Goal: Book appointment/travel/reservation

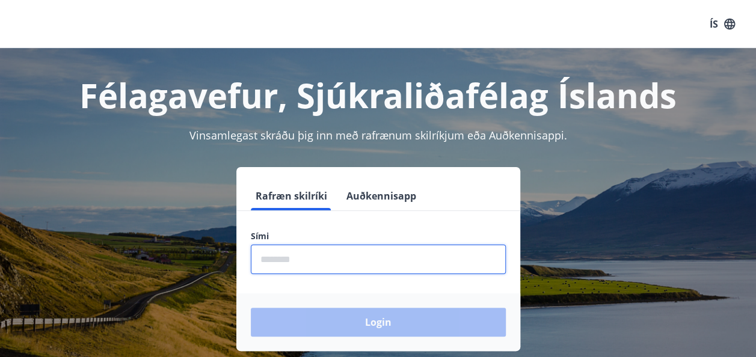
click at [359, 258] on input "phone" at bounding box center [378, 259] width 255 height 29
type input "********"
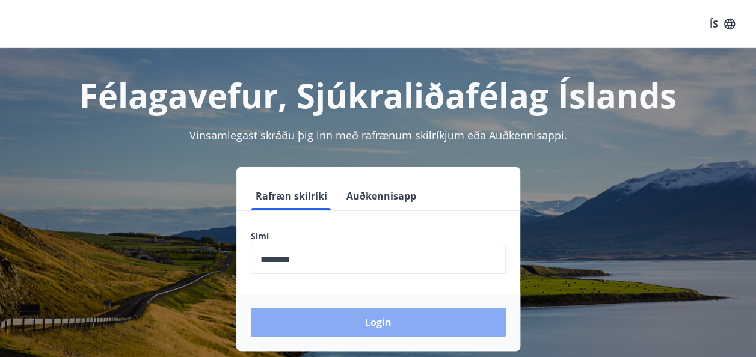
click at [344, 331] on button "Login" at bounding box center [378, 322] width 255 height 29
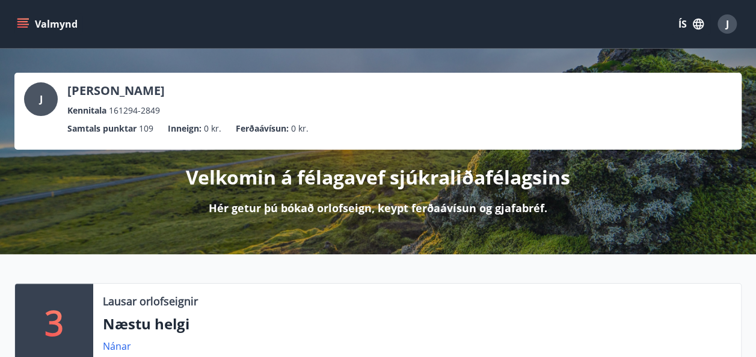
click at [42, 28] on button "Valmynd" at bounding box center [48, 24] width 68 height 22
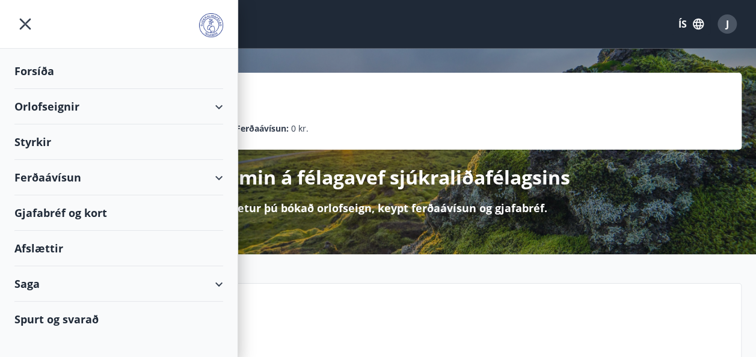
click at [81, 100] on div "Orlofseignir" at bounding box center [118, 106] width 209 height 35
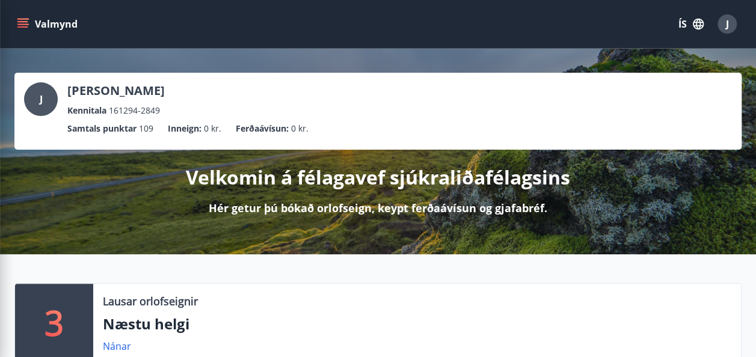
click at [387, 90] on div "J Jóna Snædís Reynisdóttir Kennitala 161294-2849" at bounding box center [378, 99] width 708 height 35
click at [30, 261] on div "3 Lausar orlofseignir Næstu helgi Nánar Upplýsingar Spurt og svarað Nánar" at bounding box center [378, 362] width 756 height 217
click at [25, 26] on icon "menu" at bounding box center [22, 26] width 11 height 1
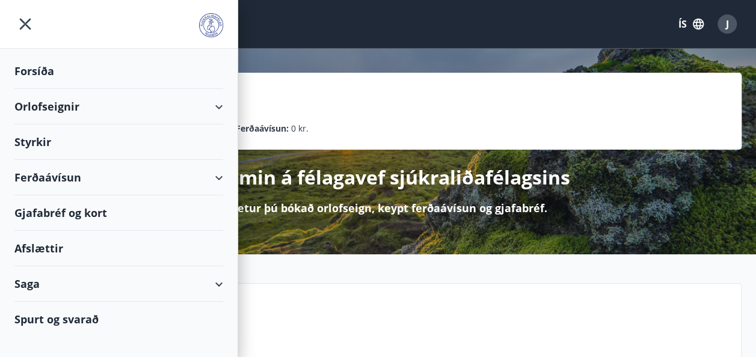
click at [37, 103] on div "Orlofseignir" at bounding box center [118, 106] width 209 height 35
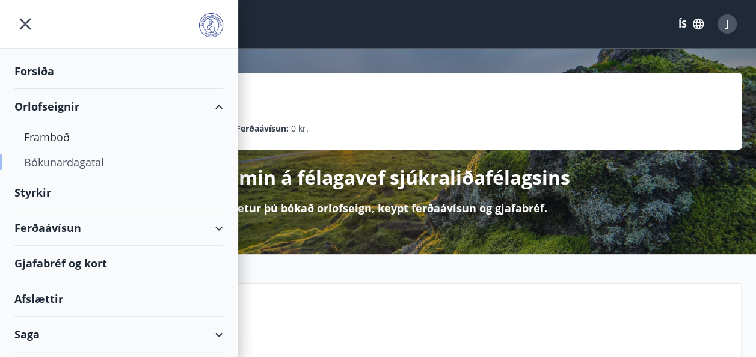
click at [46, 164] on div "Bókunardagatal" at bounding box center [119, 162] width 190 height 25
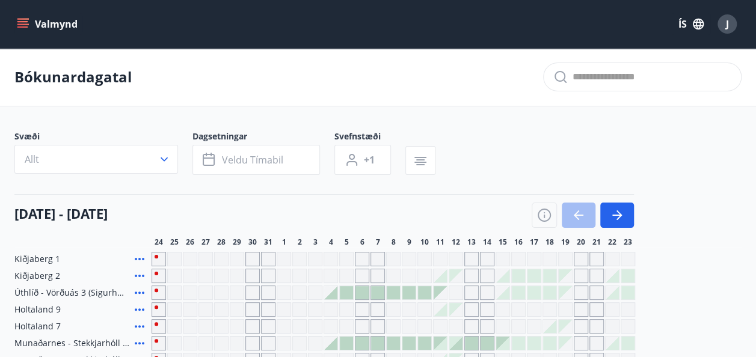
click at [36, 21] on button "Valmynd" at bounding box center [48, 24] width 68 height 22
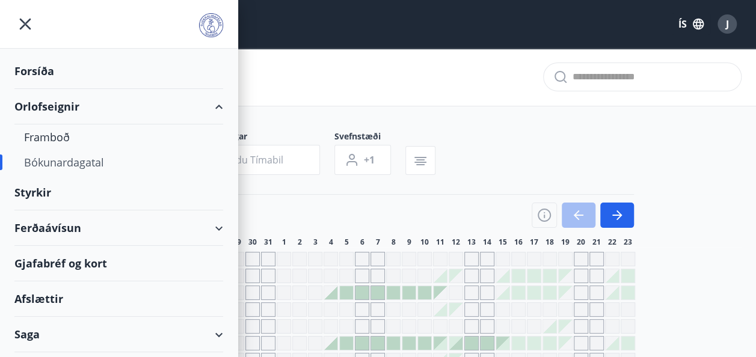
click at [49, 106] on div "Orlofseignir" at bounding box center [118, 106] width 209 height 35
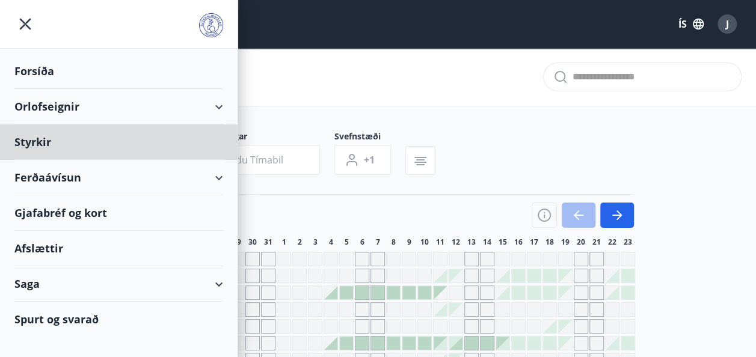
click at [32, 73] on div "Forsíða" at bounding box center [118, 71] width 209 height 35
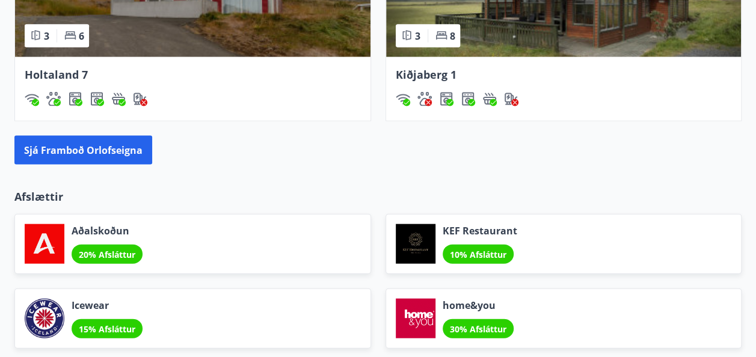
scroll to position [1200, 0]
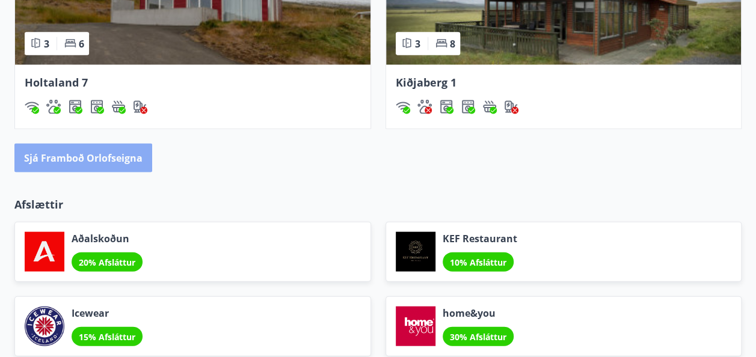
click at [124, 147] on button "Sjá framboð orlofseigna" at bounding box center [83, 158] width 138 height 29
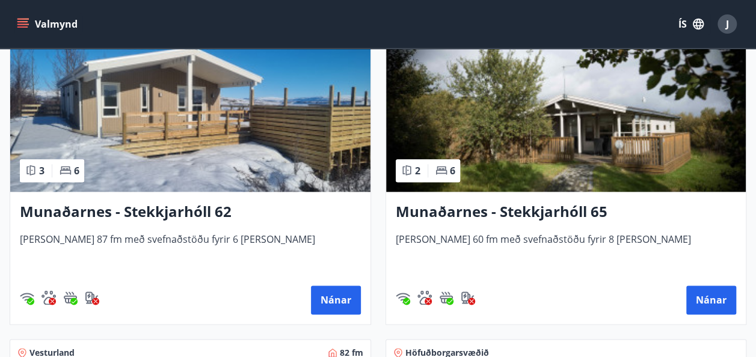
scroll to position [580, 0]
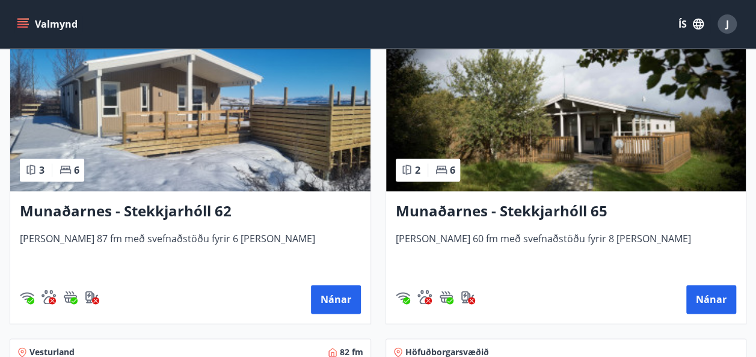
click at [201, 230] on div "Munaðarnes - Stekkjarhóll 62 Húsið er 87 fm með svefnaðstöðu fyrir 6 manns Nánar" at bounding box center [190, 257] width 360 height 132
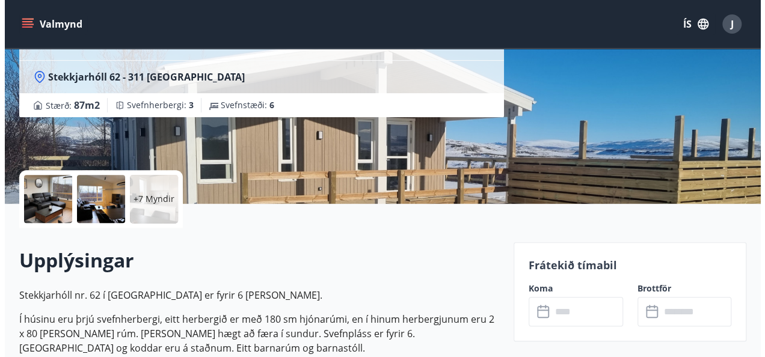
scroll to position [156, 0]
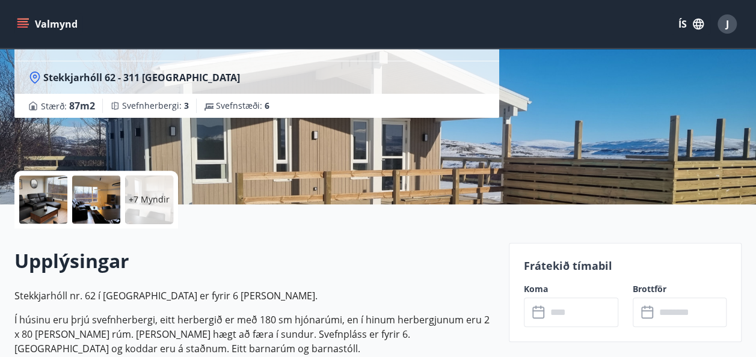
click at [145, 193] on div "+7 Myndir" at bounding box center [149, 200] width 48 height 48
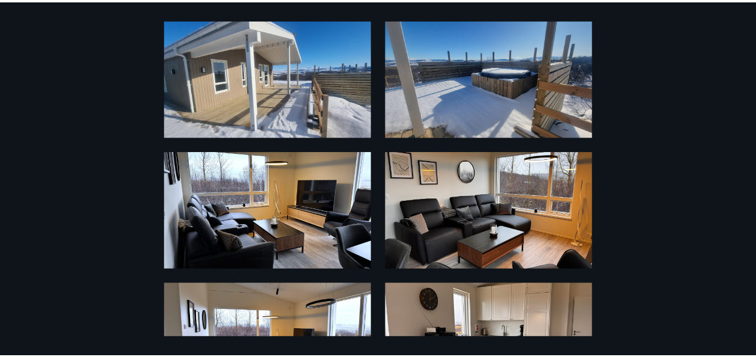
scroll to position [0, 0]
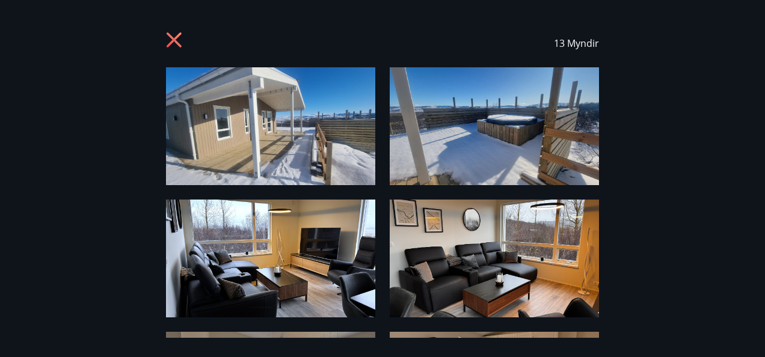
click at [174, 40] on icon at bounding box center [174, 40] width 3 height 3
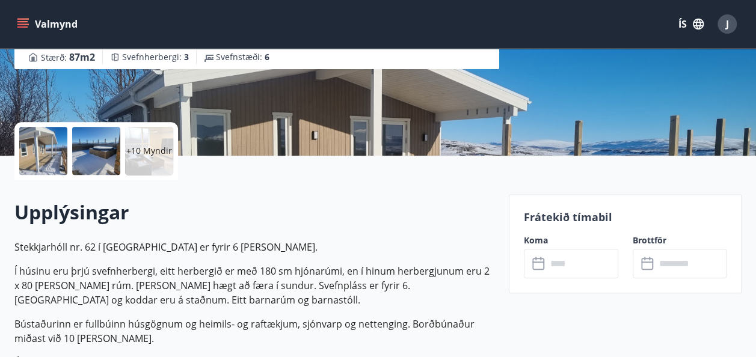
scroll to position [206, 0]
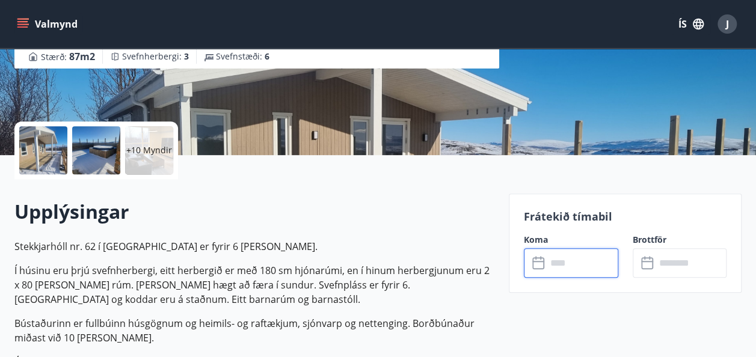
click at [568, 262] on input "text" at bounding box center [583, 262] width 72 height 29
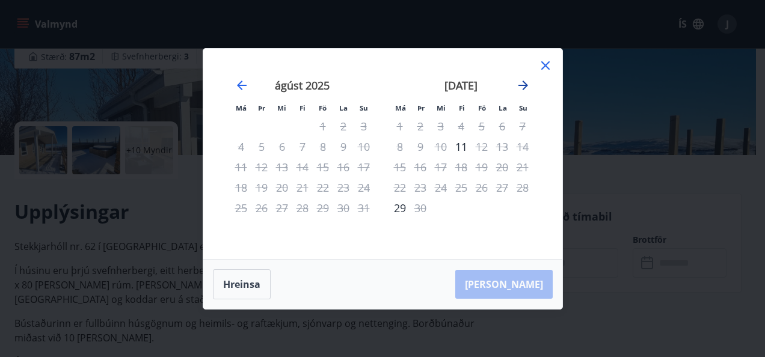
click at [521, 88] on icon "Move forward to switch to the next month." at bounding box center [523, 85] width 14 height 14
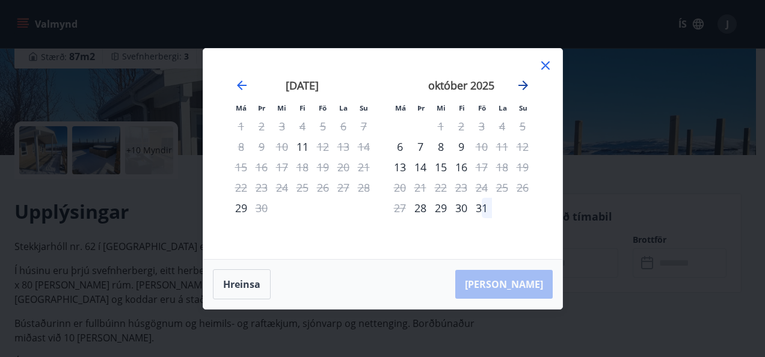
click at [521, 88] on icon "Move forward to switch to the next month." at bounding box center [523, 85] width 14 height 14
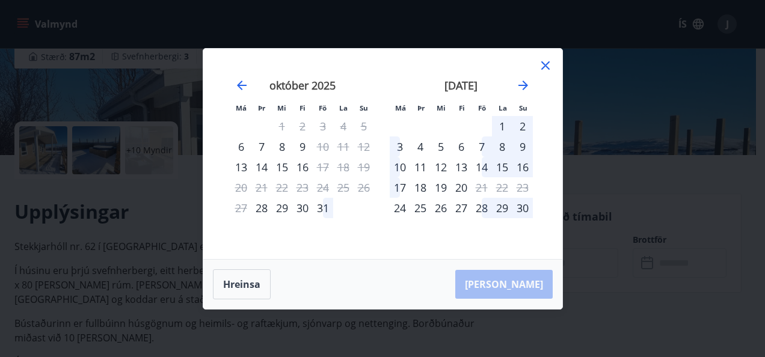
click at [547, 69] on icon at bounding box center [545, 65] width 14 height 14
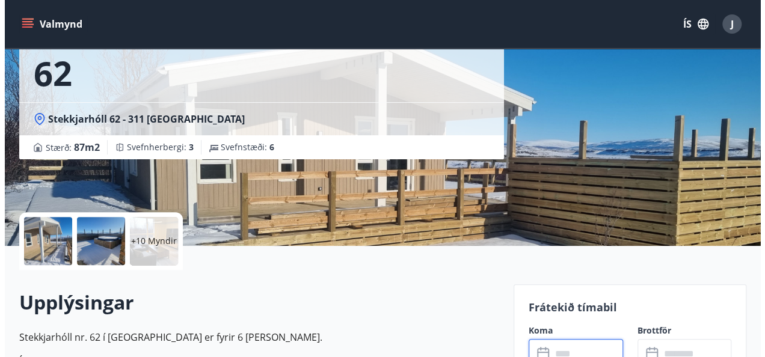
scroll to position [116, 0]
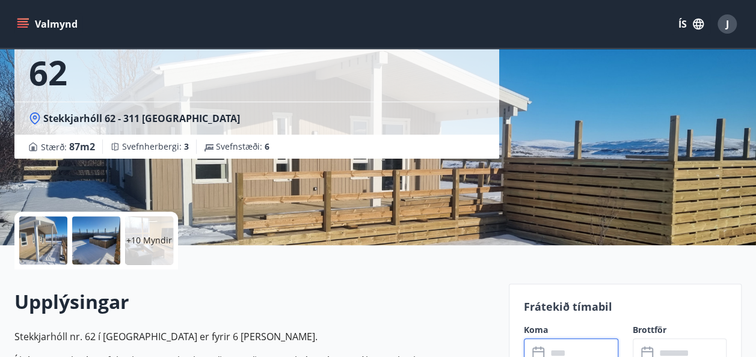
click at [149, 240] on p "+10 Myndir" at bounding box center [149, 241] width 46 height 12
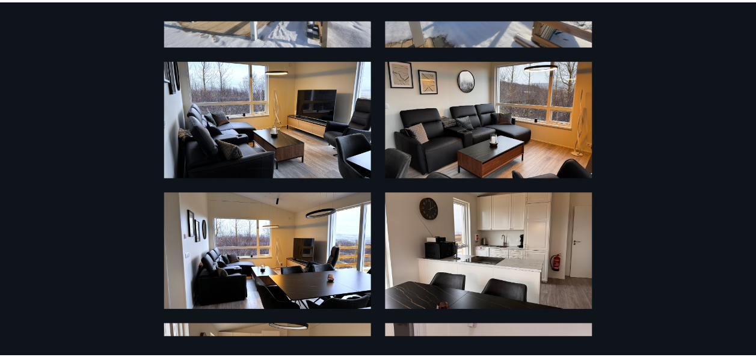
scroll to position [0, 0]
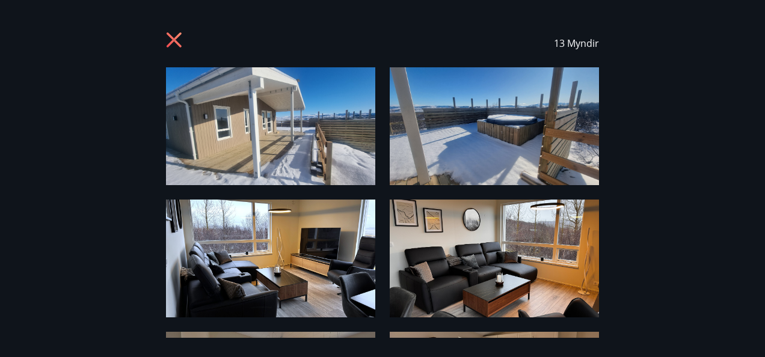
click at [179, 39] on icon at bounding box center [175, 41] width 19 height 19
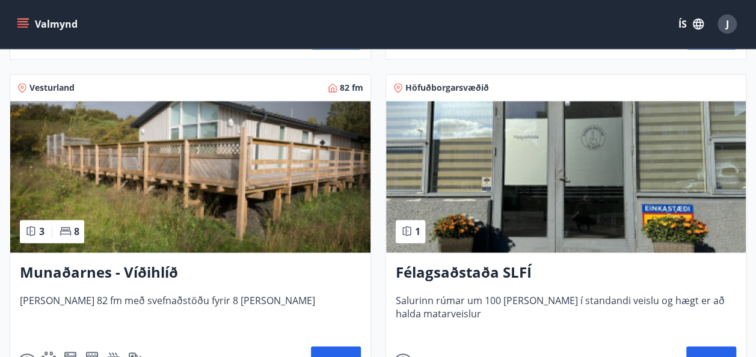
scroll to position [845, 0]
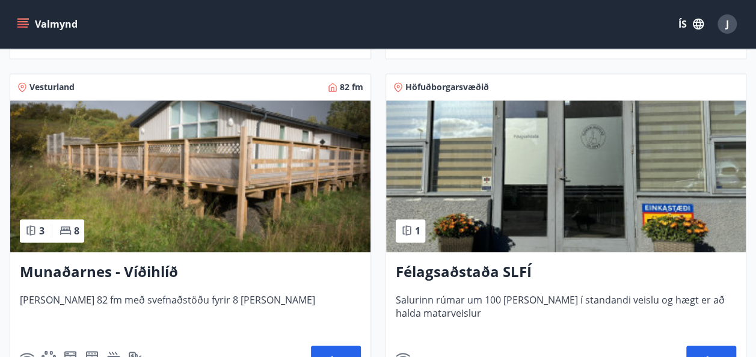
click at [211, 184] on img at bounding box center [190, 176] width 360 height 152
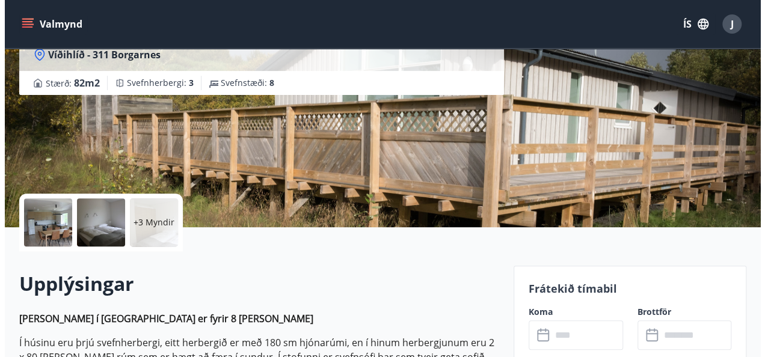
scroll to position [155, 0]
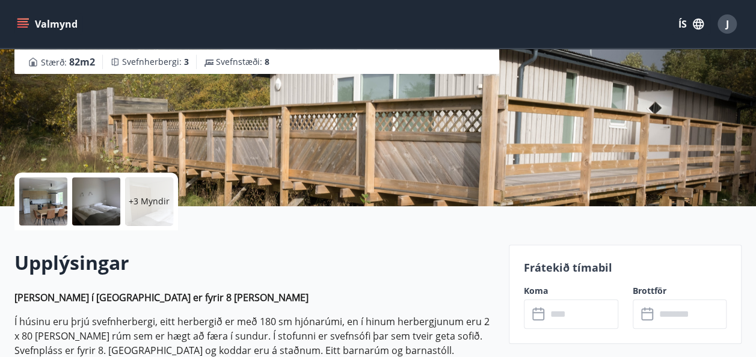
click at [161, 203] on p "+3 Myndir" at bounding box center [149, 202] width 41 height 12
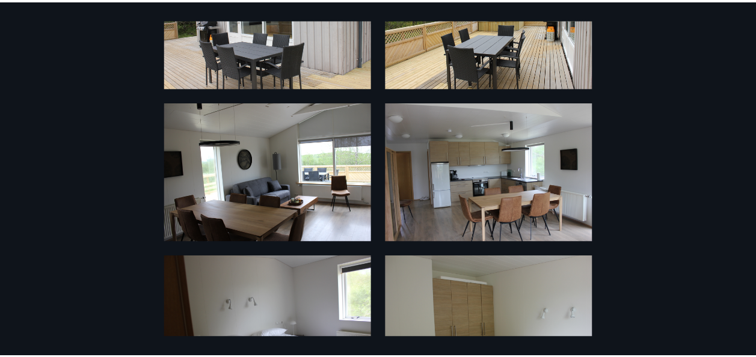
scroll to position [0, 0]
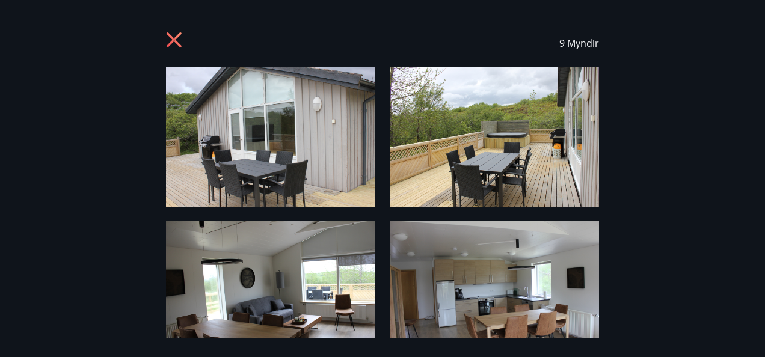
click at [175, 44] on icon at bounding box center [175, 41] width 19 height 19
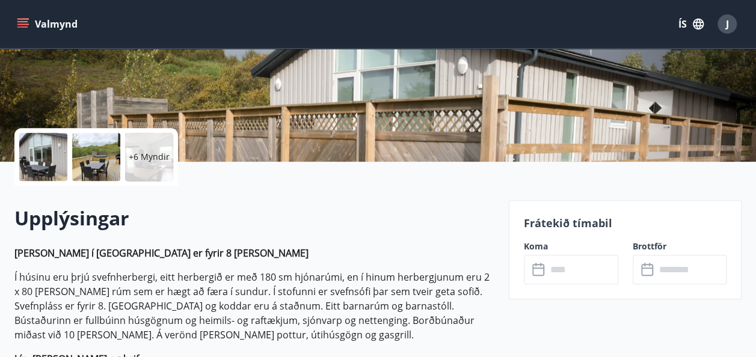
scroll to position [200, 0]
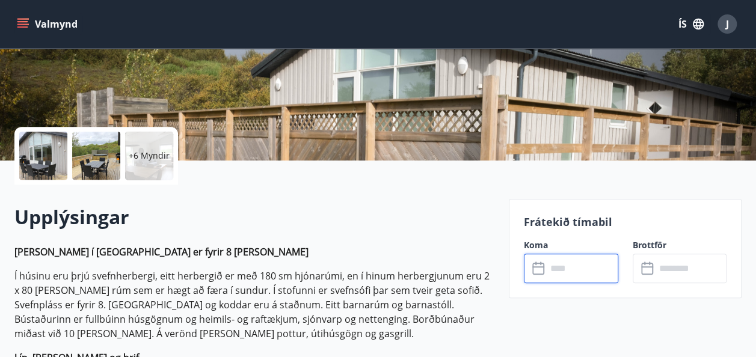
click at [568, 269] on input "text" at bounding box center [583, 268] width 72 height 29
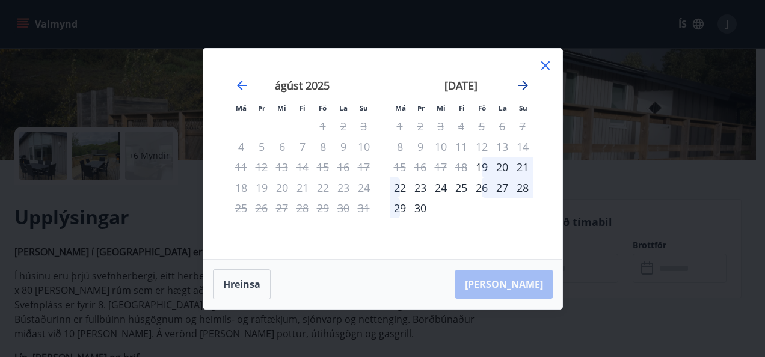
click at [529, 84] on icon "Move forward to switch to the next month." at bounding box center [523, 85] width 14 height 14
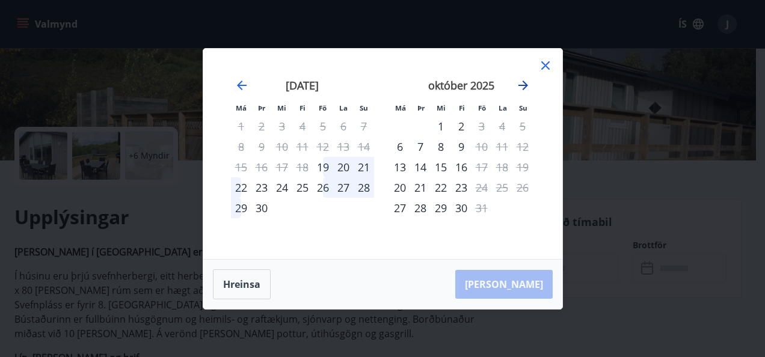
click at [517, 87] on icon "Move forward to switch to the next month." at bounding box center [523, 85] width 14 height 14
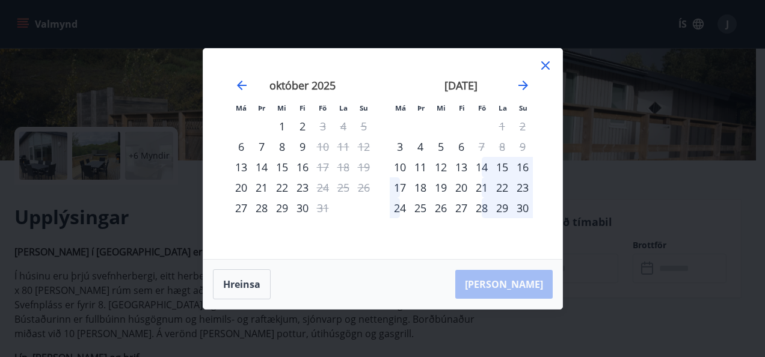
click at [544, 64] on icon at bounding box center [545, 65] width 14 height 14
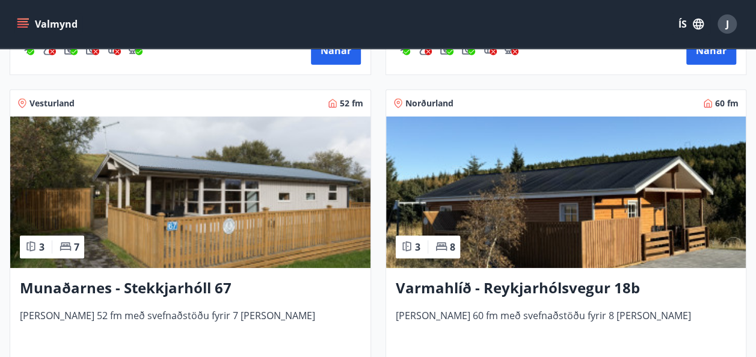
scroll to position [1810, 0]
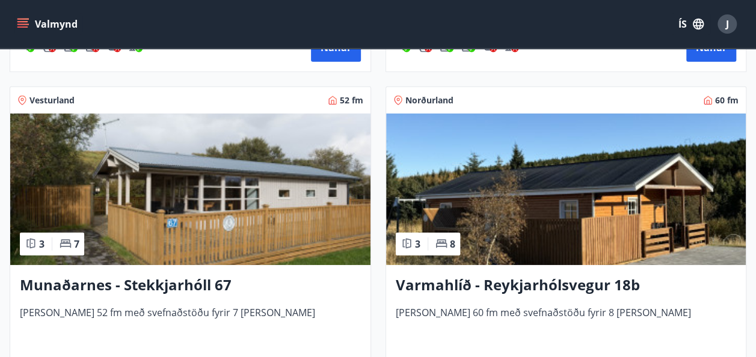
click at [504, 187] on img at bounding box center [566, 190] width 360 height 152
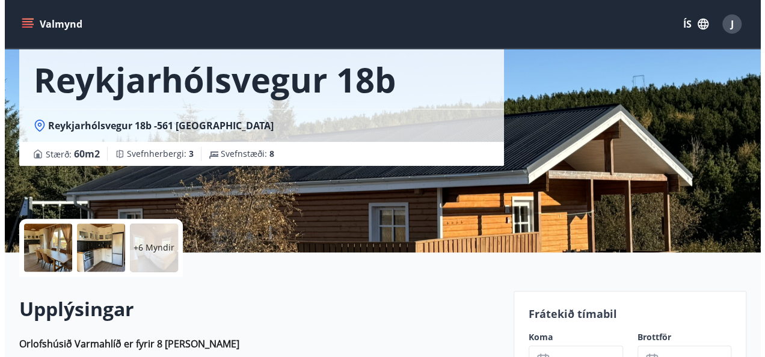
scroll to position [108, 0]
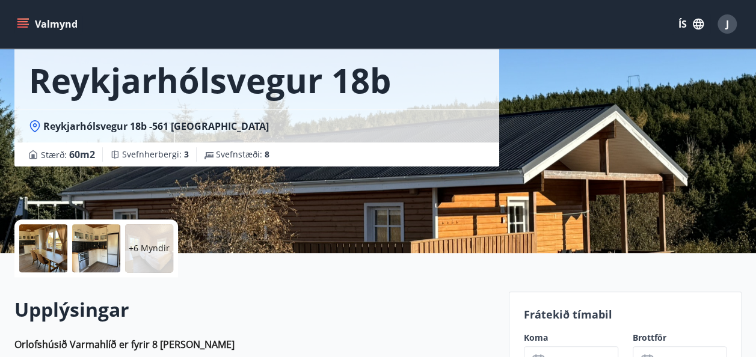
click at [138, 236] on div "+6 Myndir" at bounding box center [149, 248] width 48 height 48
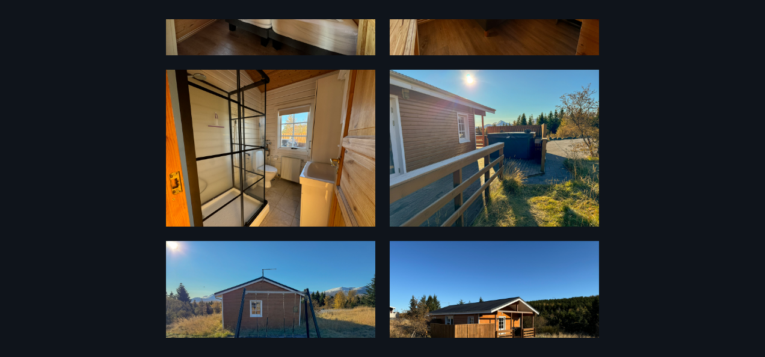
scroll to position [747, 0]
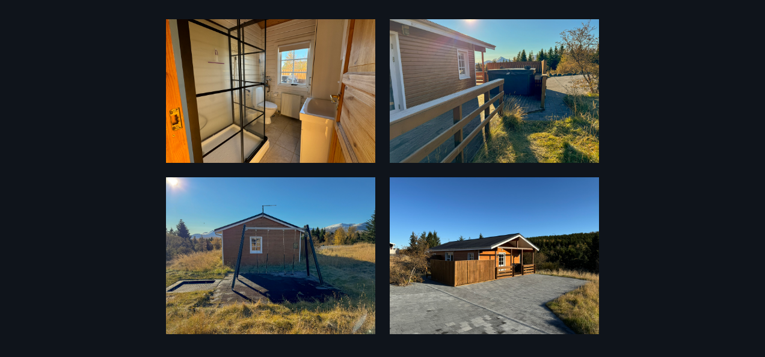
click at [284, 265] on img at bounding box center [270, 255] width 209 height 157
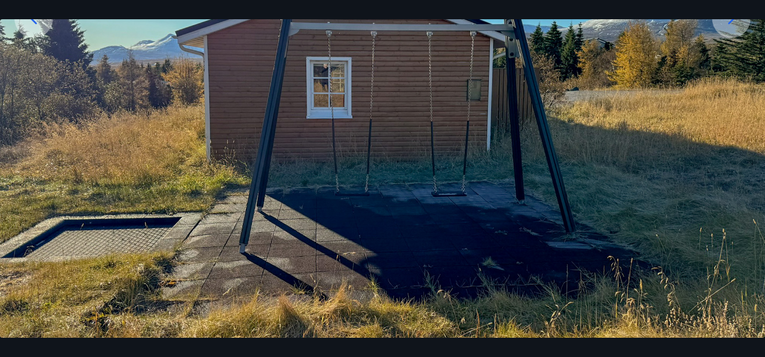
scroll to position [0, 0]
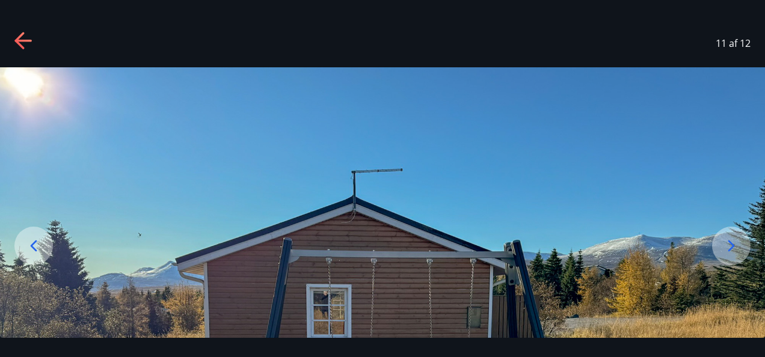
click at [17, 37] on icon at bounding box center [23, 41] width 19 height 19
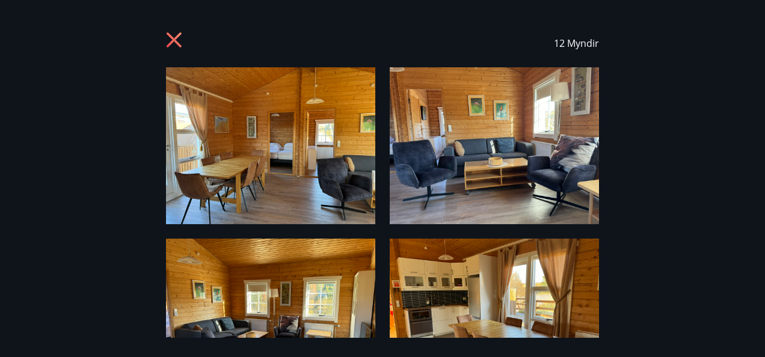
click at [175, 37] on icon at bounding box center [174, 39] width 15 height 15
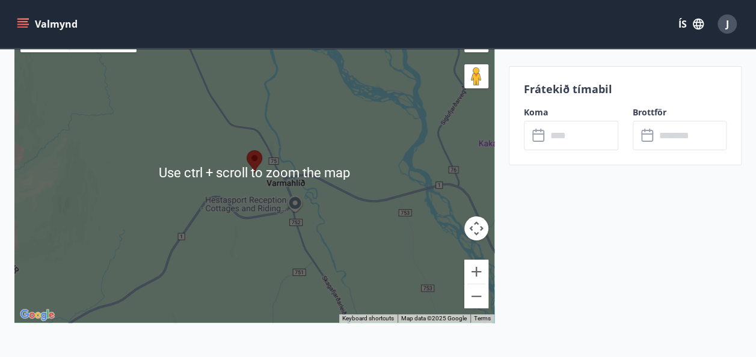
scroll to position [2159, 0]
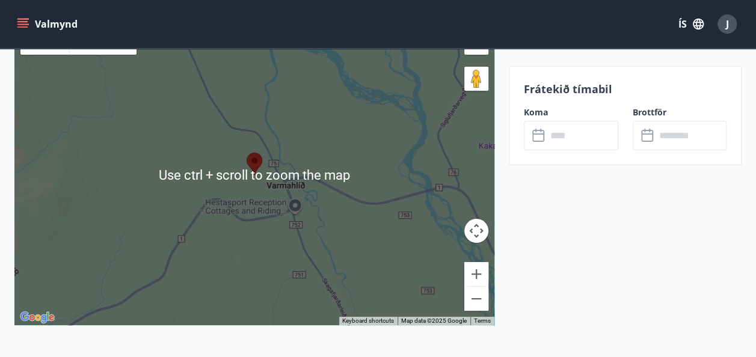
click at [247, 178] on div at bounding box center [254, 175] width 480 height 301
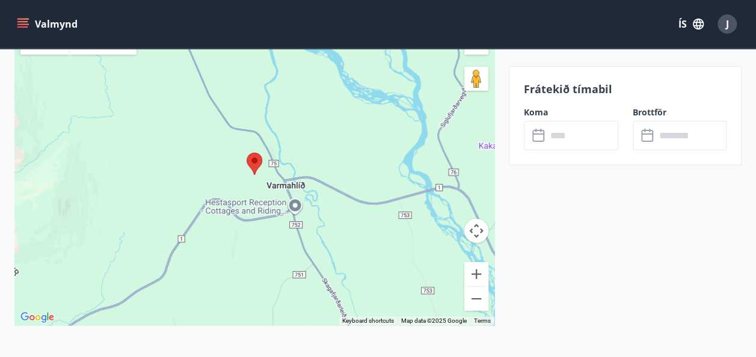
click at [247, 178] on div at bounding box center [254, 175] width 480 height 301
click at [276, 147] on div at bounding box center [254, 175] width 480 height 301
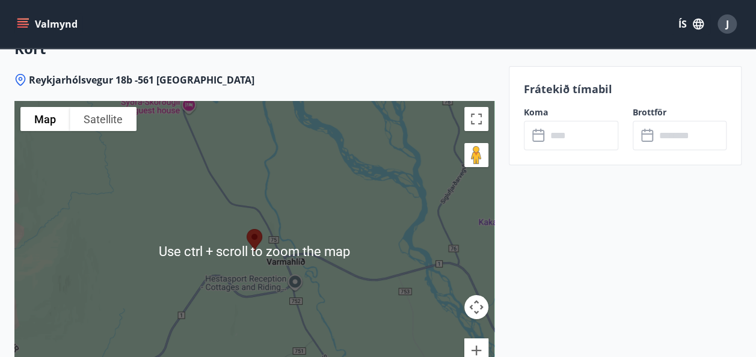
scroll to position [2083, 0]
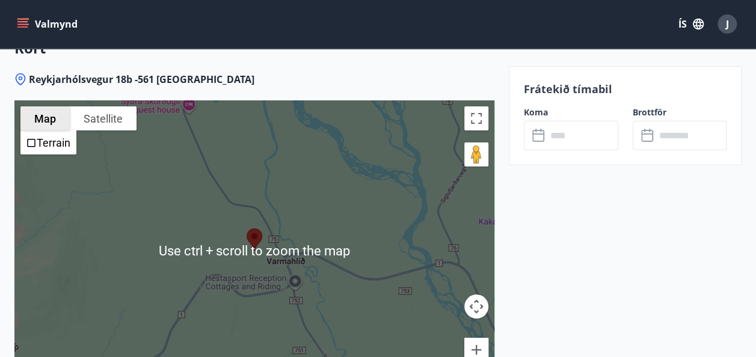
click at [32, 120] on button "Map" at bounding box center [44, 118] width 49 height 24
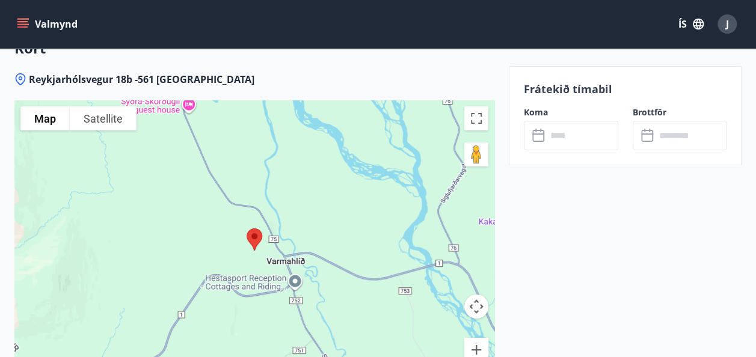
click at [86, 78] on span "Reykjarhólsvegur 18b -561 Varmahlíð" at bounding box center [142, 79] width 226 height 13
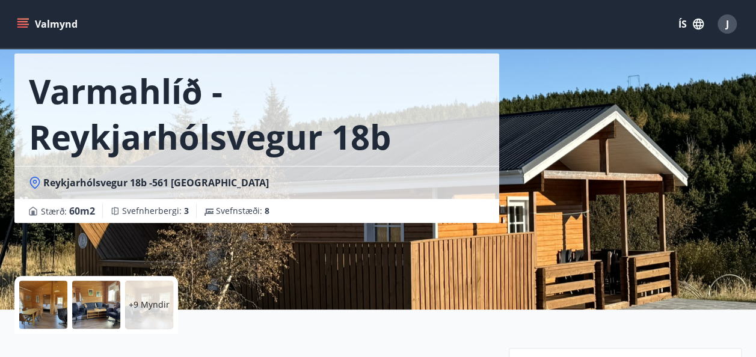
scroll to position [52, 0]
